Goal: Task Accomplishment & Management: Manage account settings

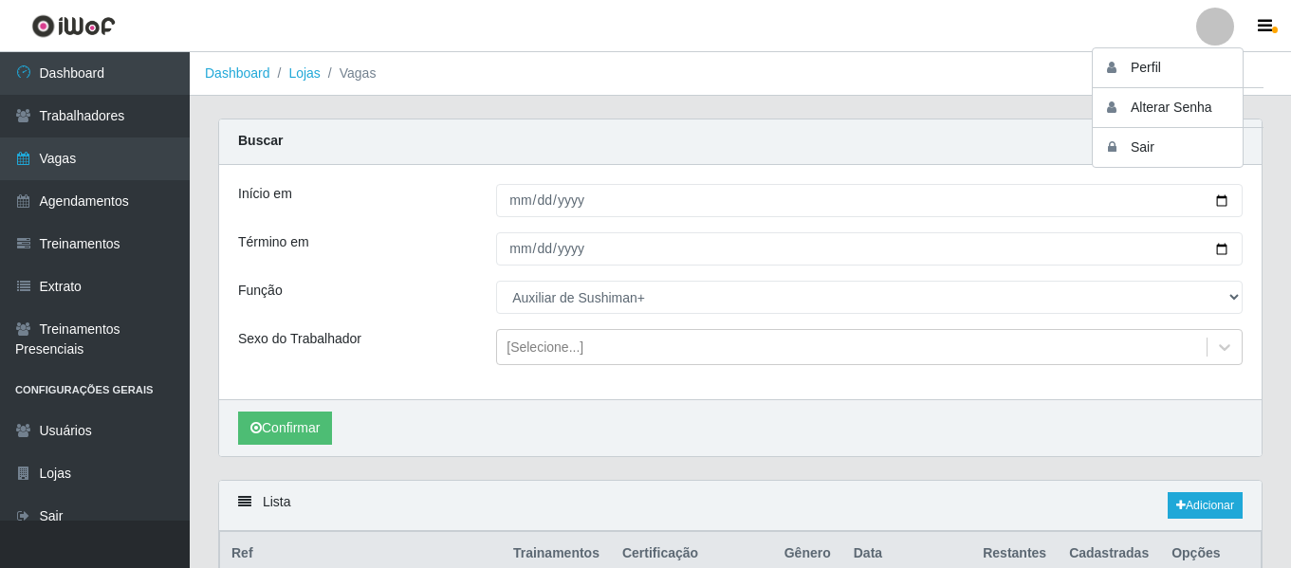
select select "127"
click at [1180, 153] on button "Sair" at bounding box center [1178, 147] width 171 height 39
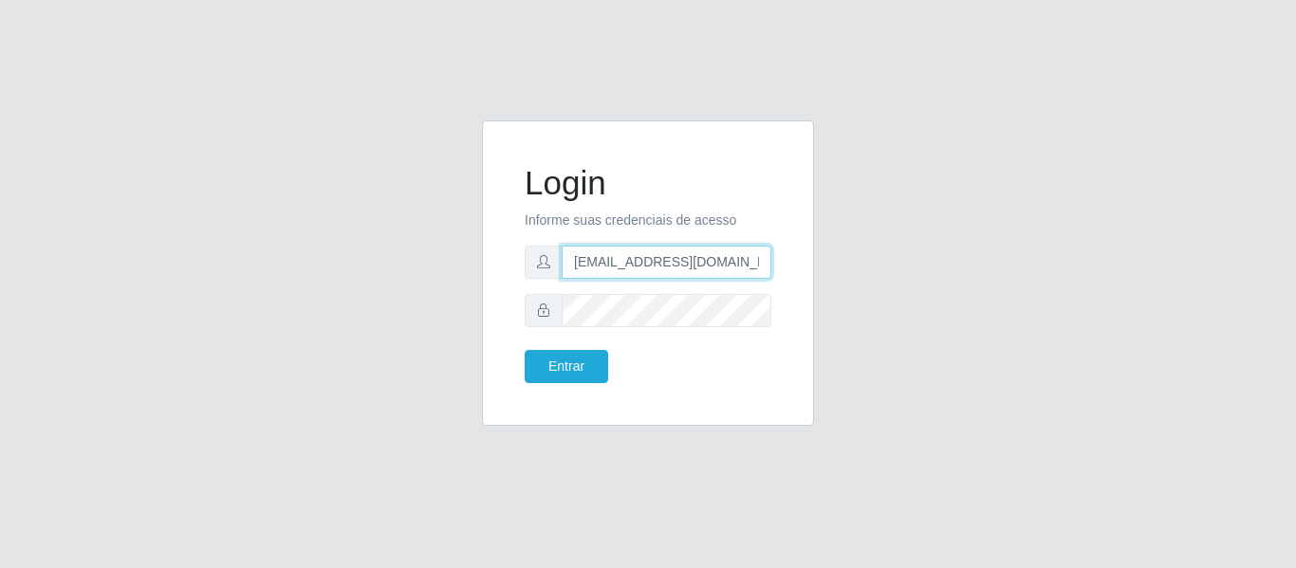
drag, startPoint x: 618, startPoint y: 268, endPoint x: 527, endPoint y: 260, distance: 91.4
click at [541, 267] on div "[EMAIL_ADDRESS][DOMAIN_NAME]" at bounding box center [648, 262] width 247 height 33
type input "camila@idealiwof"
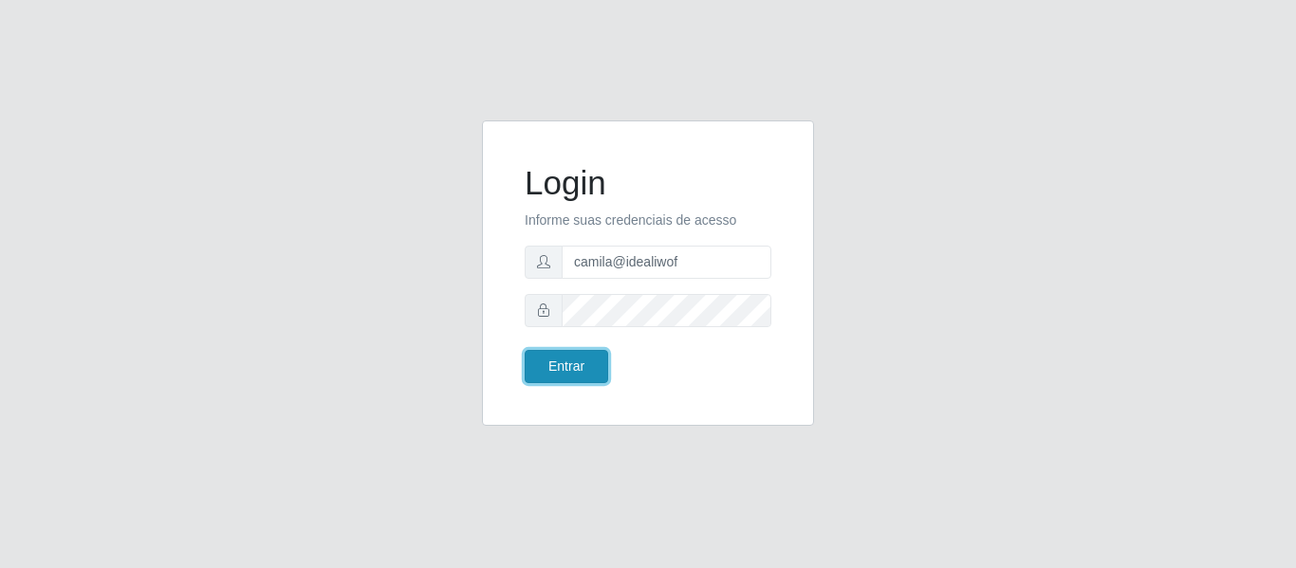
click at [559, 350] on button "Entrar" at bounding box center [566, 366] width 83 height 33
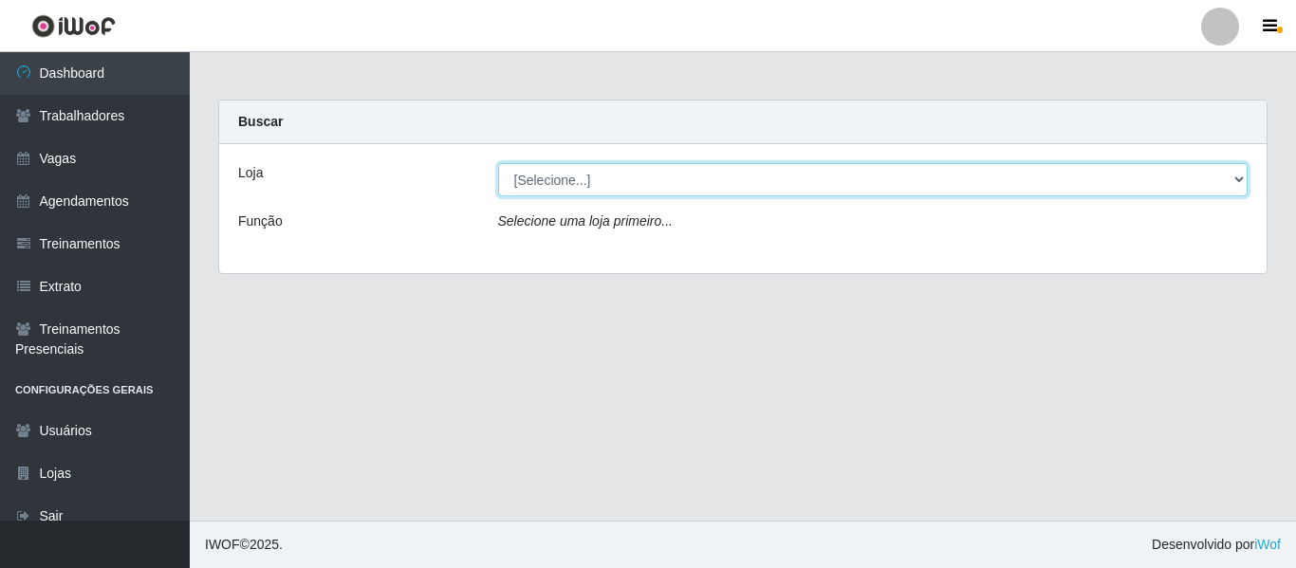
click at [600, 169] on select "[Selecione...] Ideal - Centenário Ideal - Conceição Ideal - Prata" at bounding box center [873, 179] width 750 height 33
click at [498, 163] on select "[Selecione...] Ideal - Centenário Ideal - Conceição Ideal - Prata" at bounding box center [873, 179] width 750 height 33
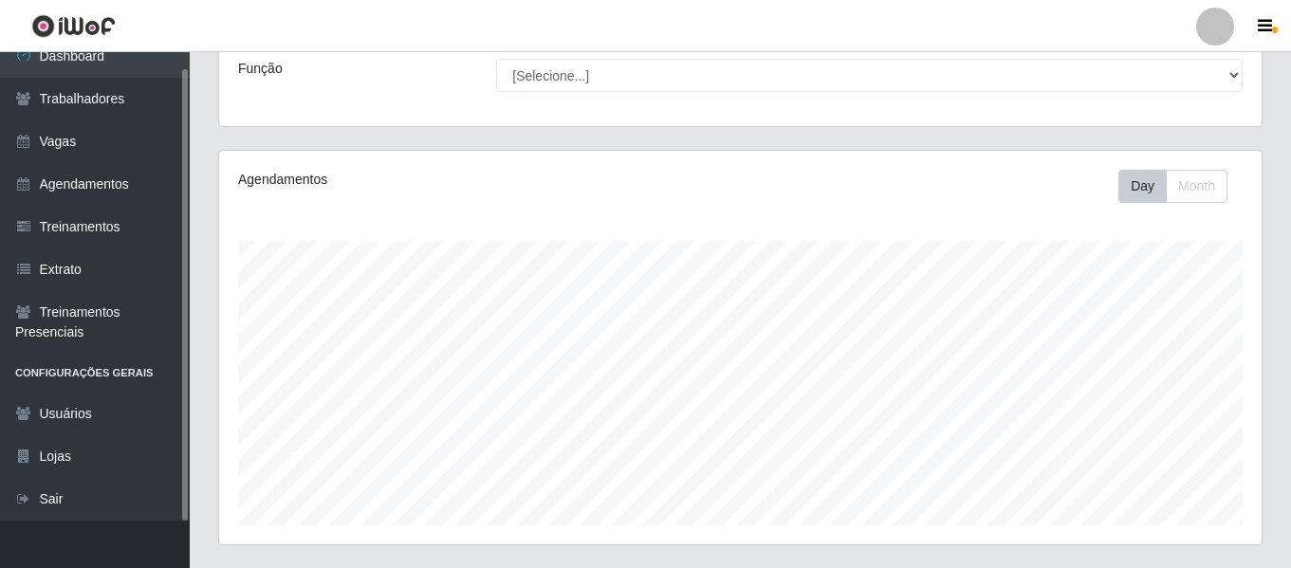
scroll to position [354, 0]
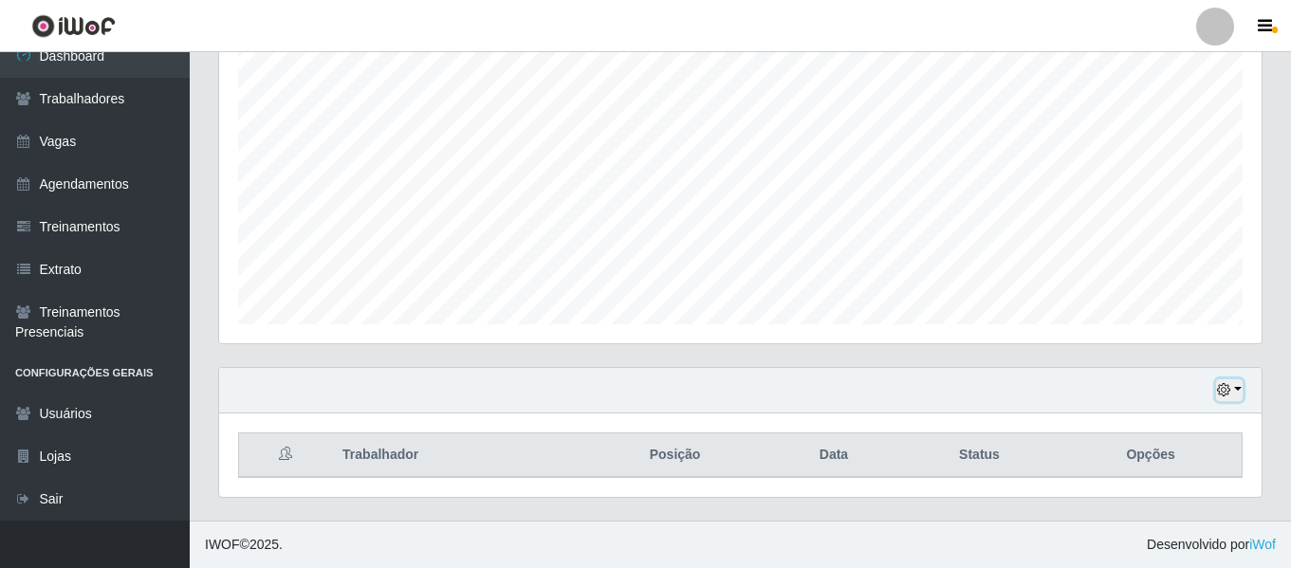
click at [1237, 393] on button "button" at bounding box center [1229, 390] width 27 height 22
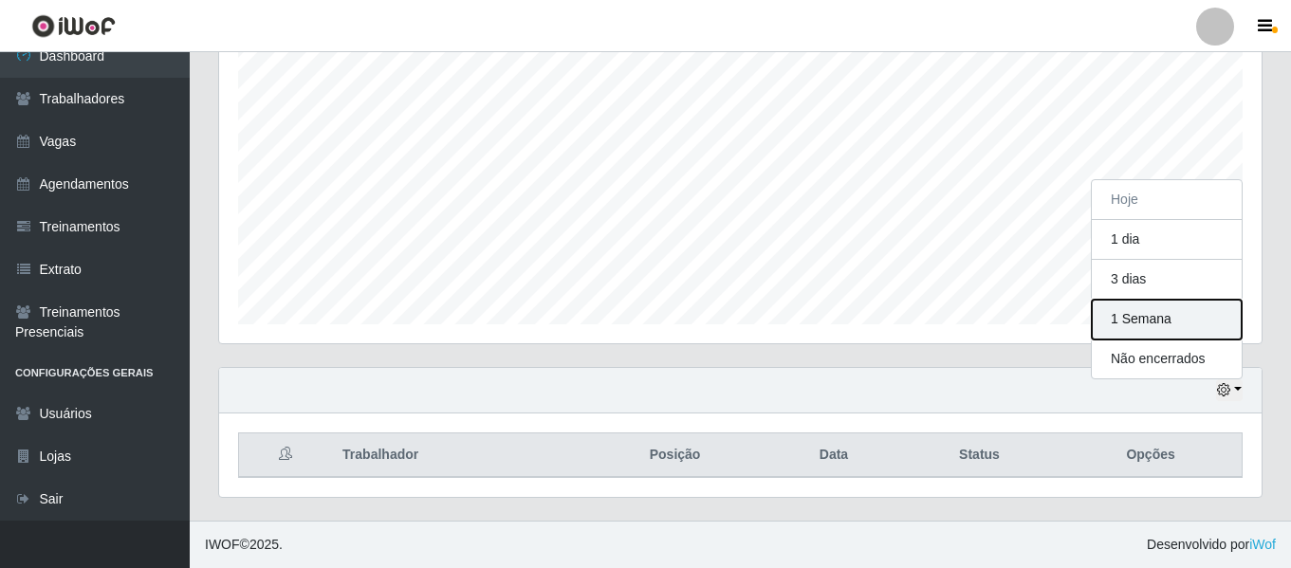
click at [1171, 316] on button "1 Semana" at bounding box center [1167, 320] width 150 height 40
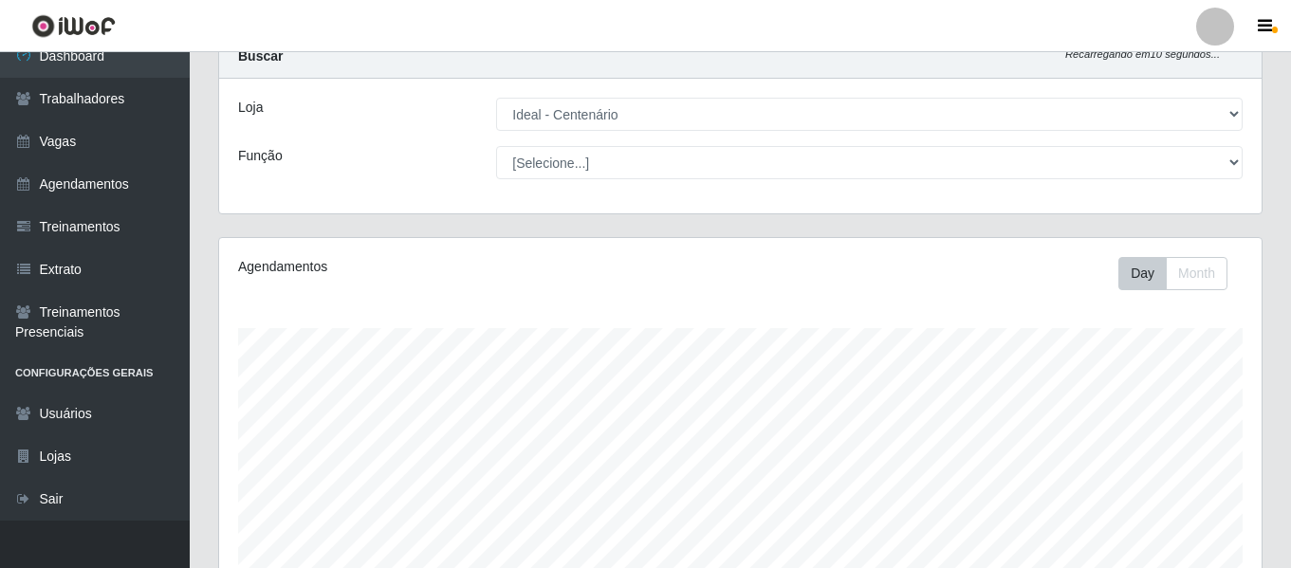
scroll to position [95, 0]
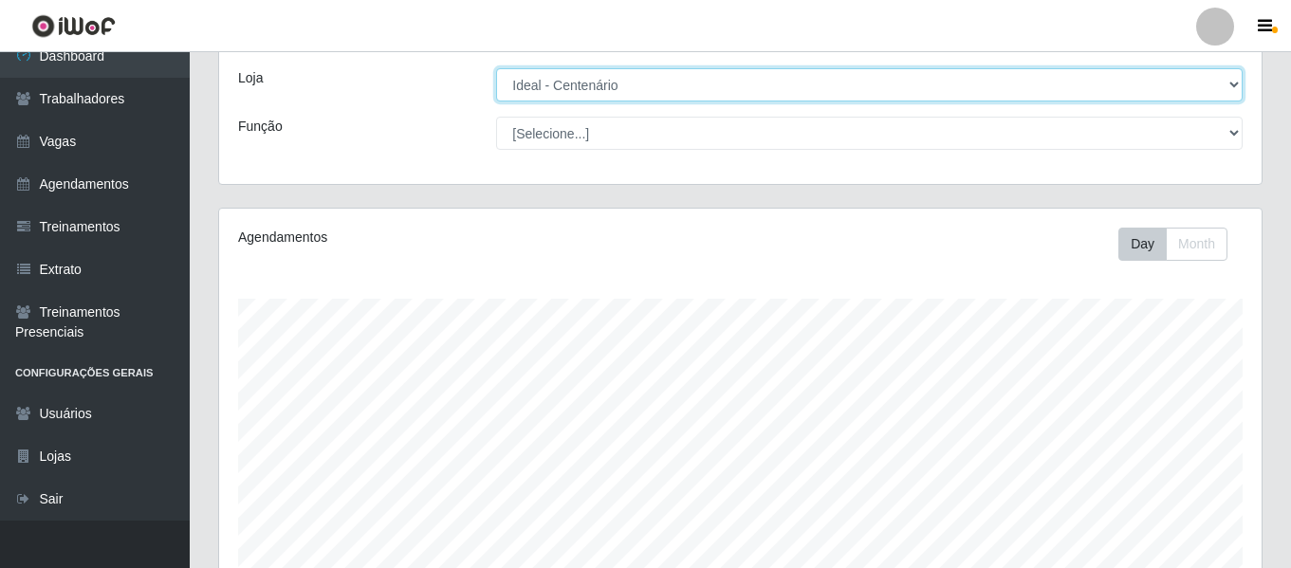
click at [579, 86] on select "[Selecione...] Ideal - Centenário Ideal - Conceição Ideal - Prata" at bounding box center [869, 84] width 747 height 33
select select "231"
click at [496, 68] on select "[Selecione...] Ideal - Centenário Ideal - Conceição Ideal - Prata" at bounding box center [869, 84] width 747 height 33
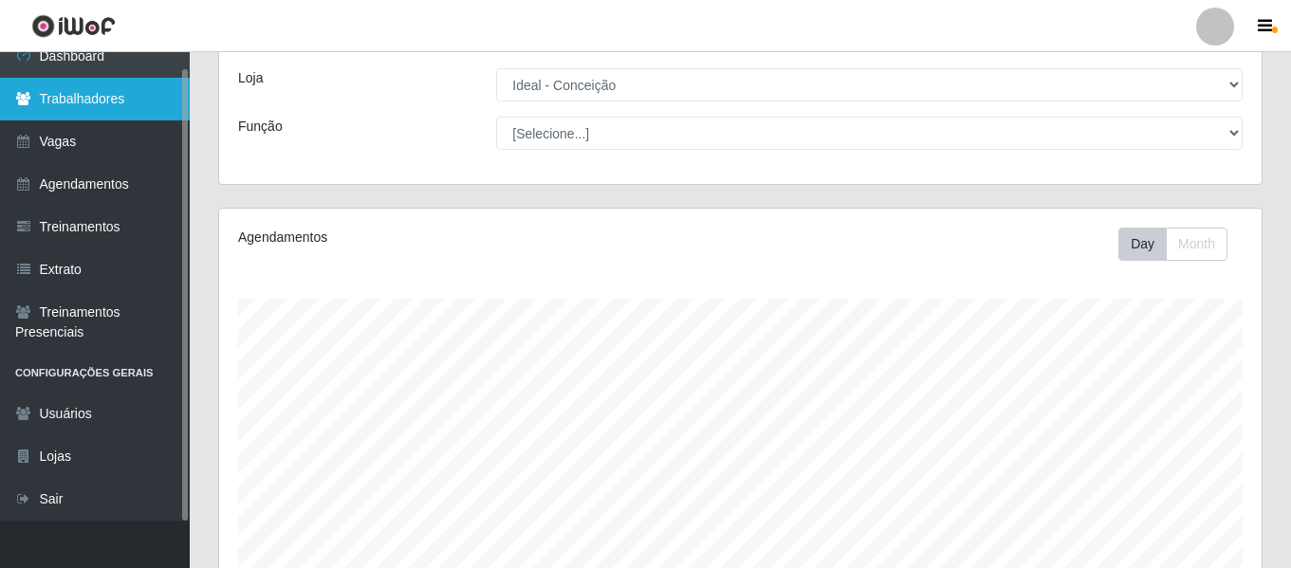
click at [120, 99] on link "Trabalhadores" at bounding box center [95, 99] width 190 height 43
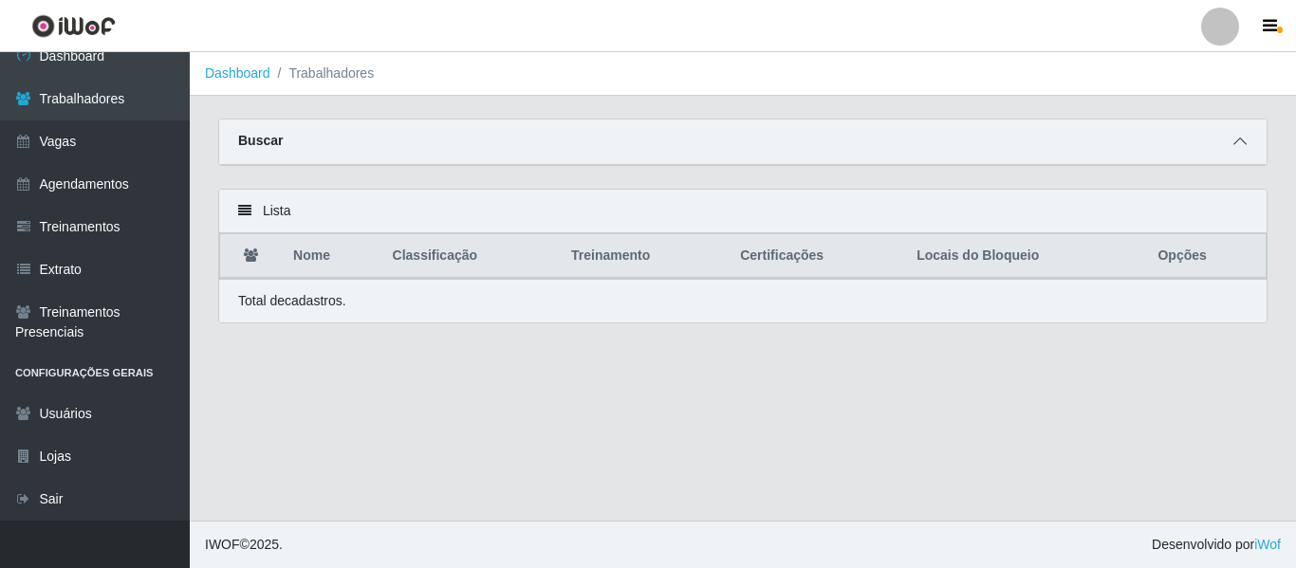
click at [1239, 146] on icon at bounding box center [1239, 141] width 13 height 13
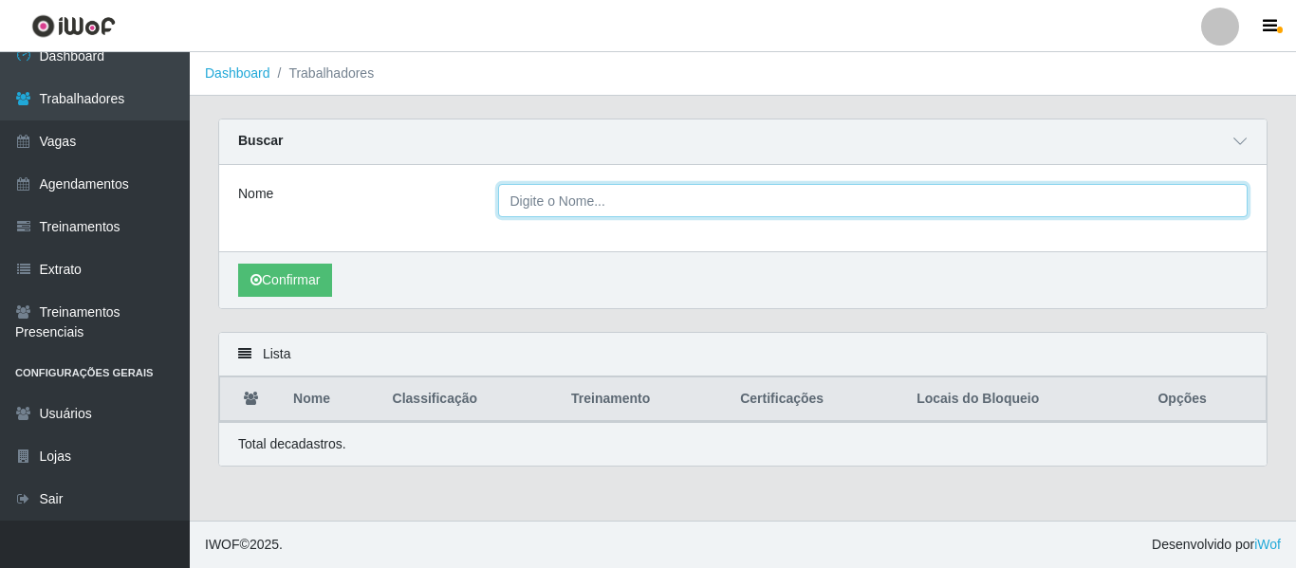
click at [633, 214] on input "Nome" at bounding box center [873, 200] width 750 height 33
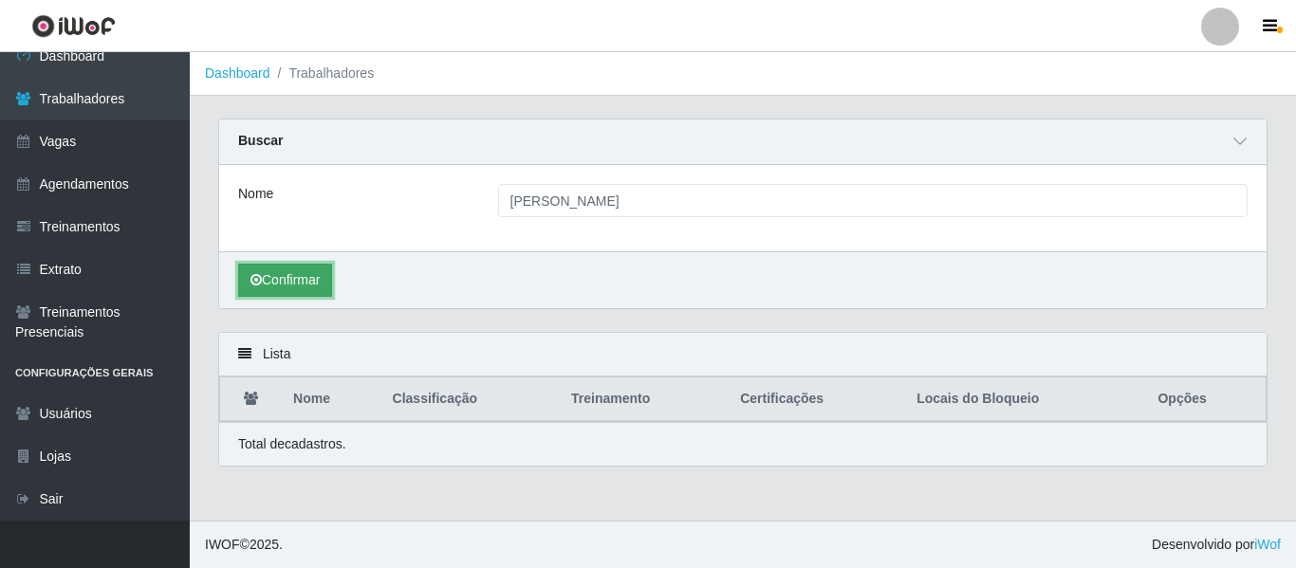
click at [327, 295] on button "Confirmar" at bounding box center [285, 280] width 94 height 33
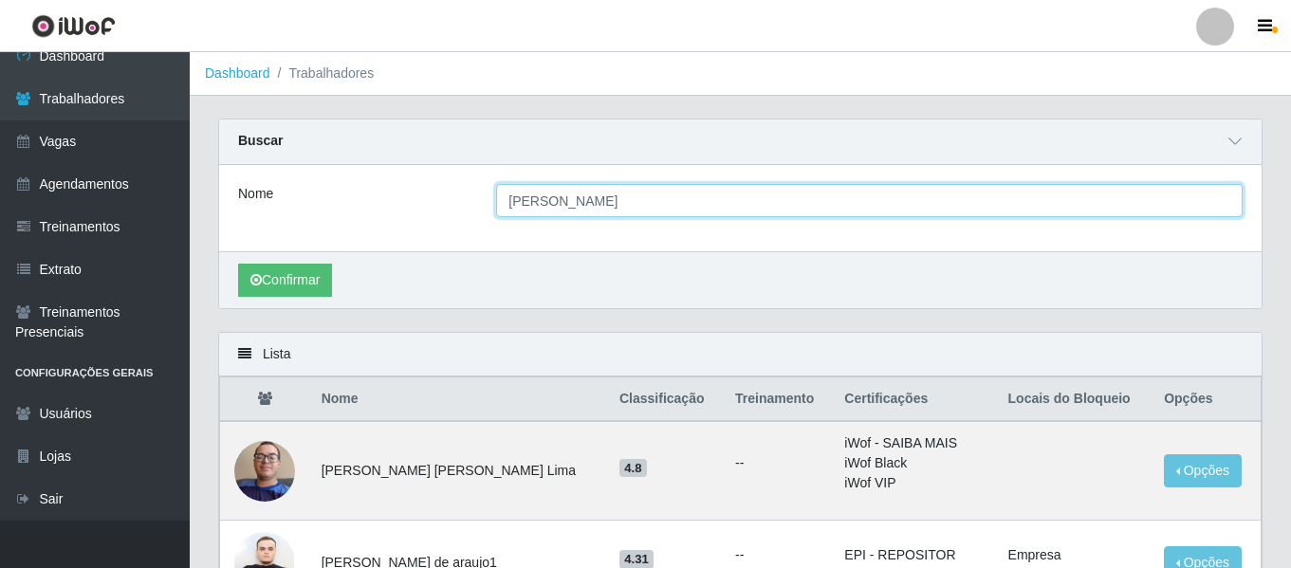
click at [591, 209] on input "[PERSON_NAME]" at bounding box center [869, 200] width 747 height 33
type input "[PERSON_NAME]"
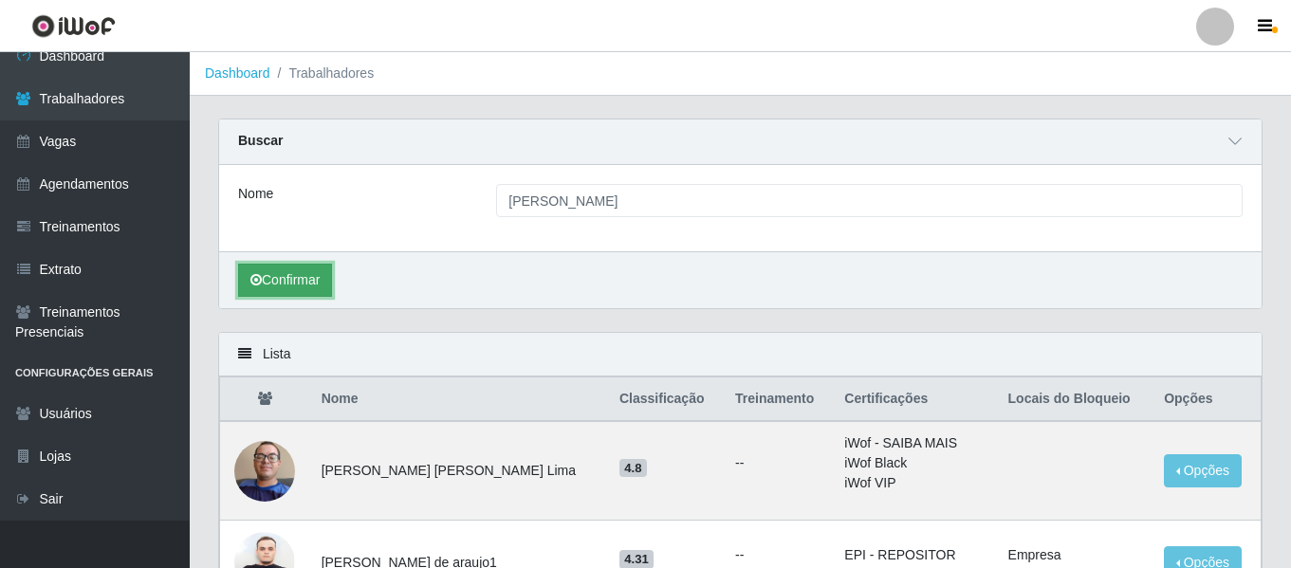
click at [300, 276] on button "Confirmar" at bounding box center [285, 280] width 94 height 33
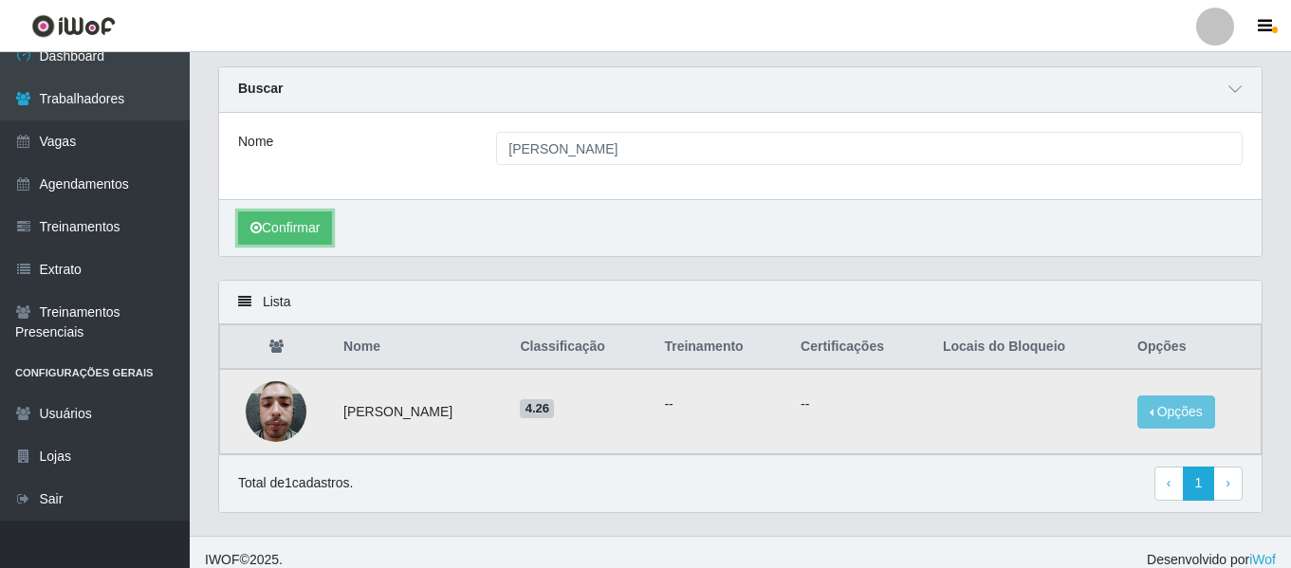
scroll to position [68, 0]
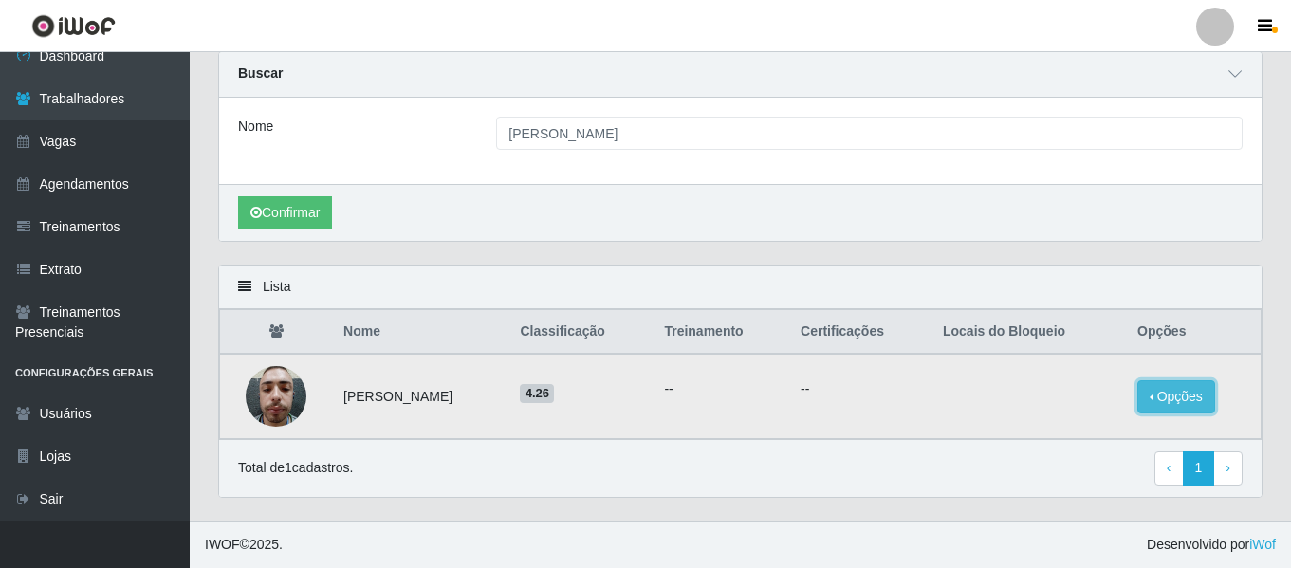
click at [1188, 402] on button "Opções" at bounding box center [1177, 396] width 78 height 33
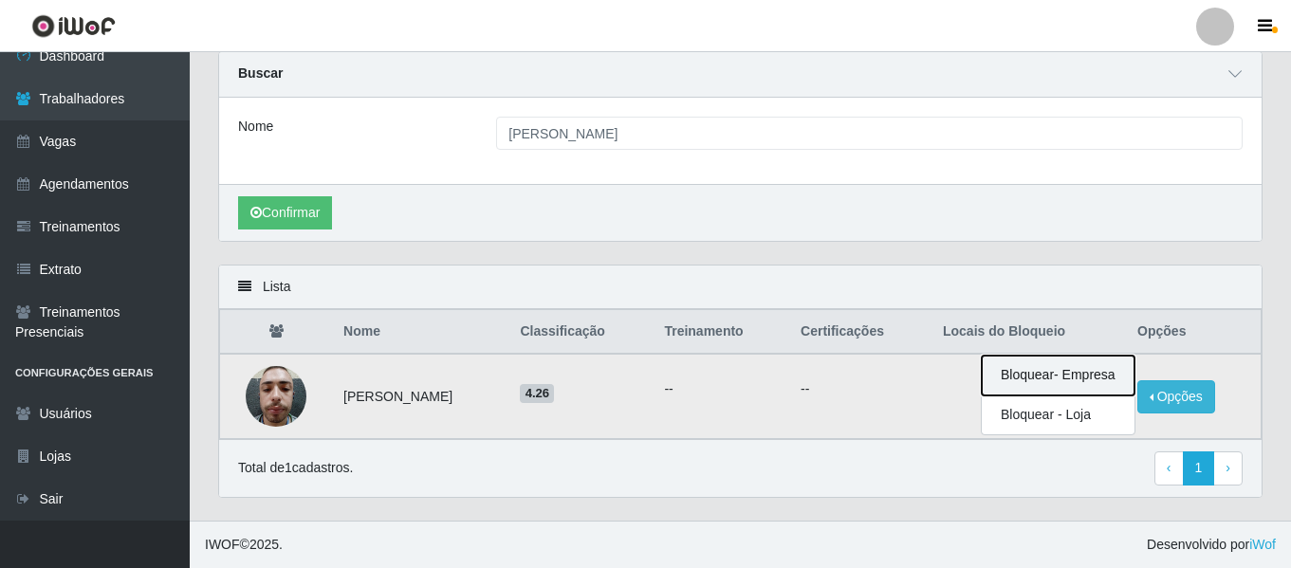
click at [1063, 373] on button "Bloquear - Empresa" at bounding box center [1058, 376] width 153 height 40
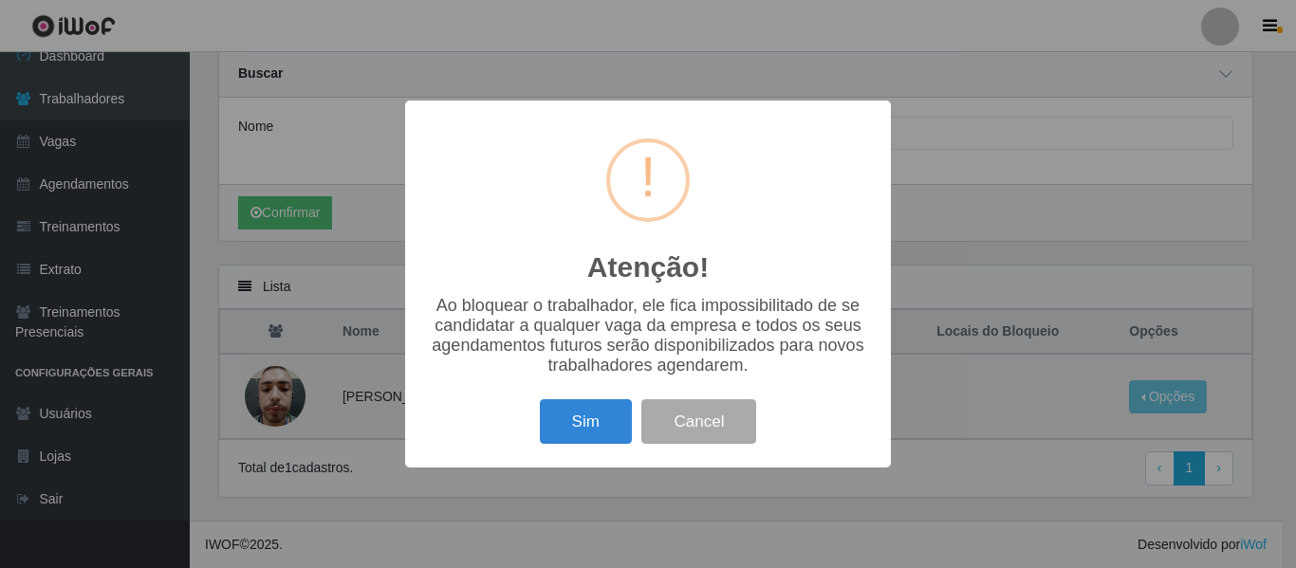
click at [584, 461] on div "Atenção! × Ao bloquear o trabalhador, ele fica impossibilitado de se candidatar…" at bounding box center [648, 284] width 486 height 367
click at [580, 434] on button "Sim" at bounding box center [586, 421] width 92 height 45
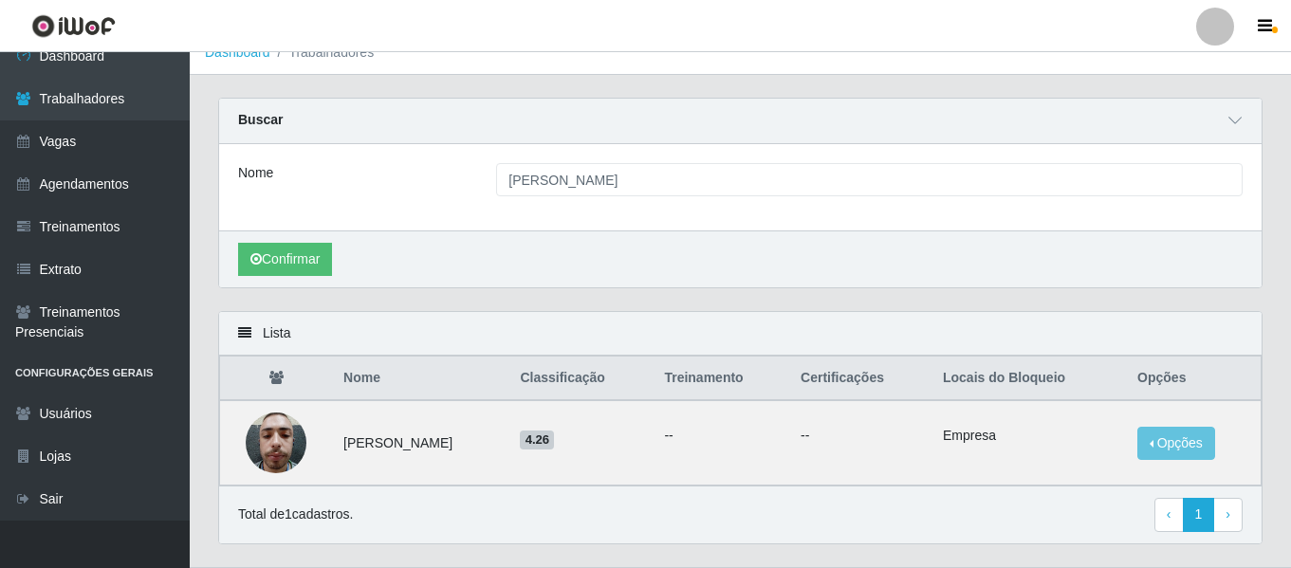
scroll to position [0, 0]
